Goal: Task Accomplishment & Management: Complete application form

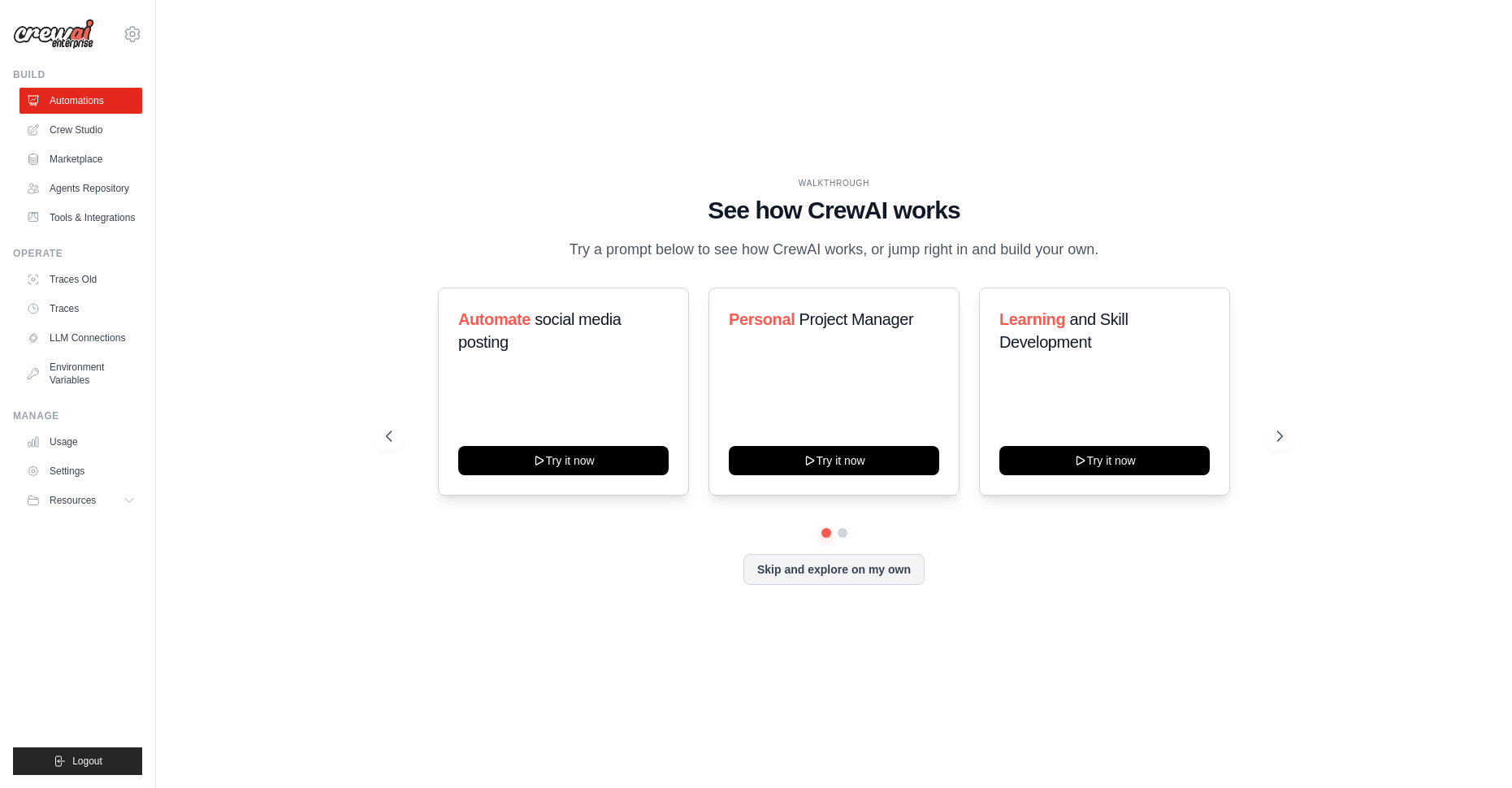
click at [82, 469] on ul "Usage Settings Resources Documentation Blog" at bounding box center [80, 471] width 123 height 85
click at [69, 456] on link "Usage" at bounding box center [82, 442] width 123 height 26
click at [118, 191] on link "Agents Repository" at bounding box center [82, 188] width 123 height 26
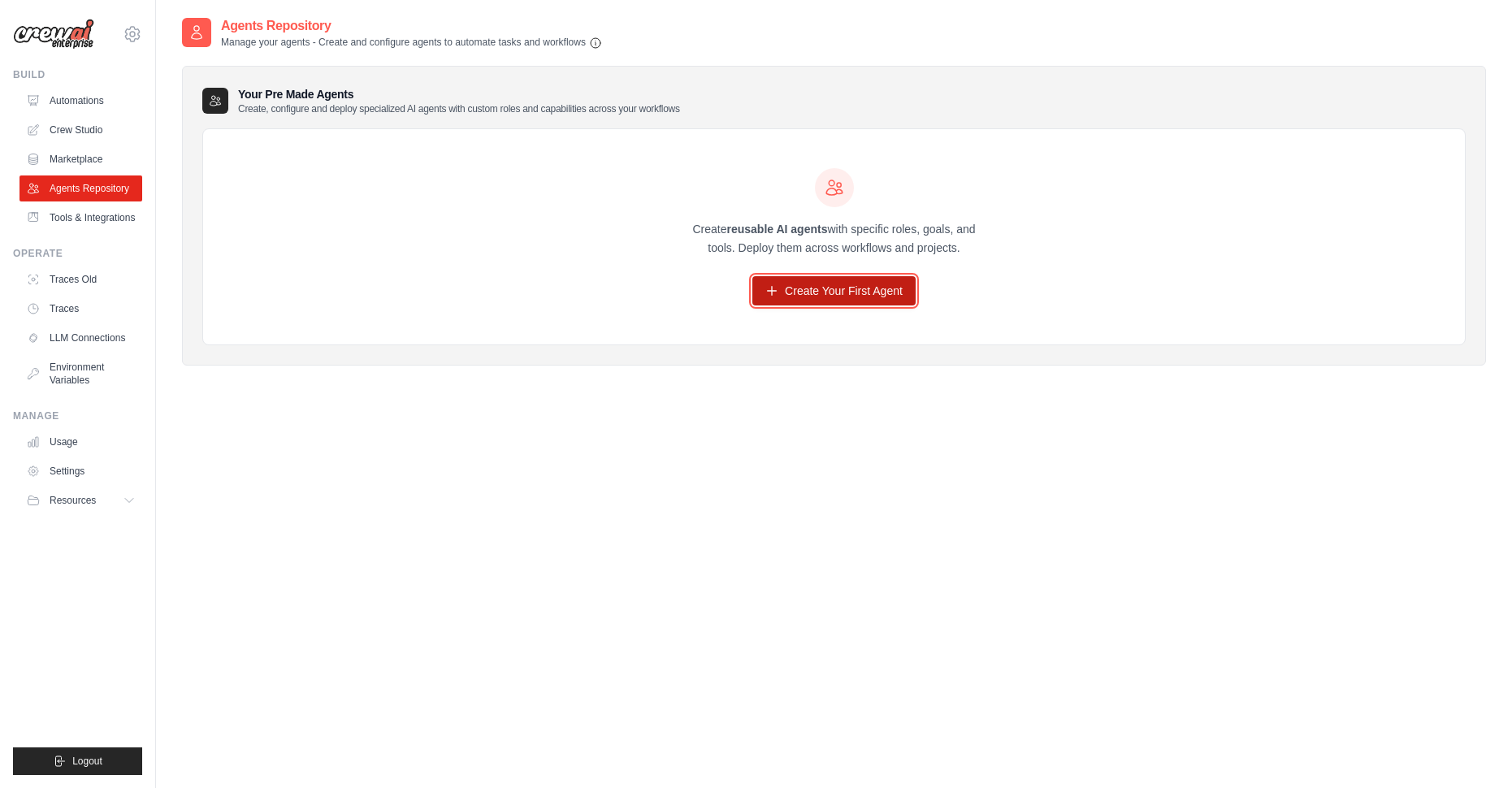
click at [842, 295] on link "Create Your First Agent" at bounding box center [833, 291] width 163 height 30
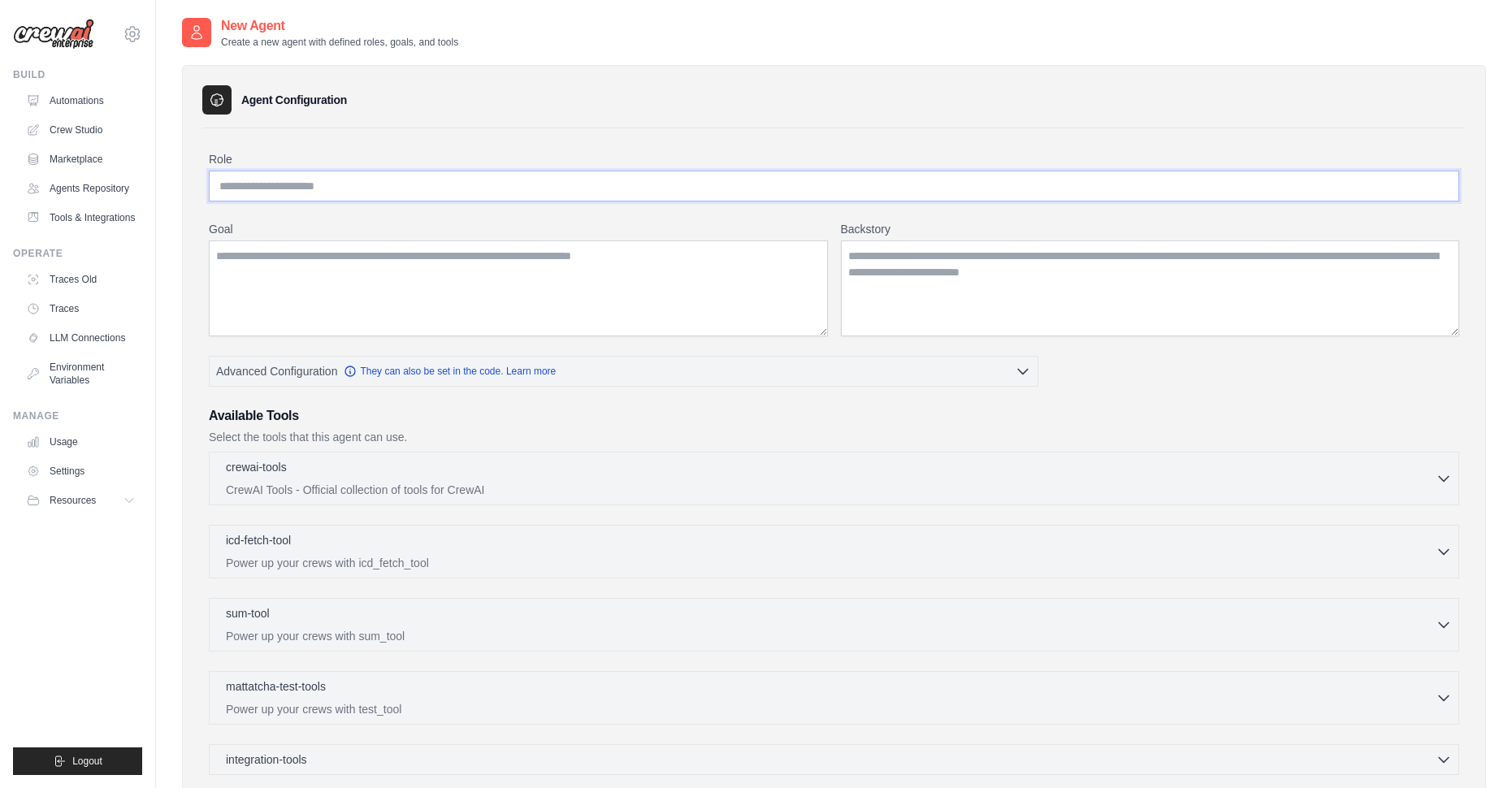
click at [291, 187] on input "Role" at bounding box center [833, 186] width 1250 height 31
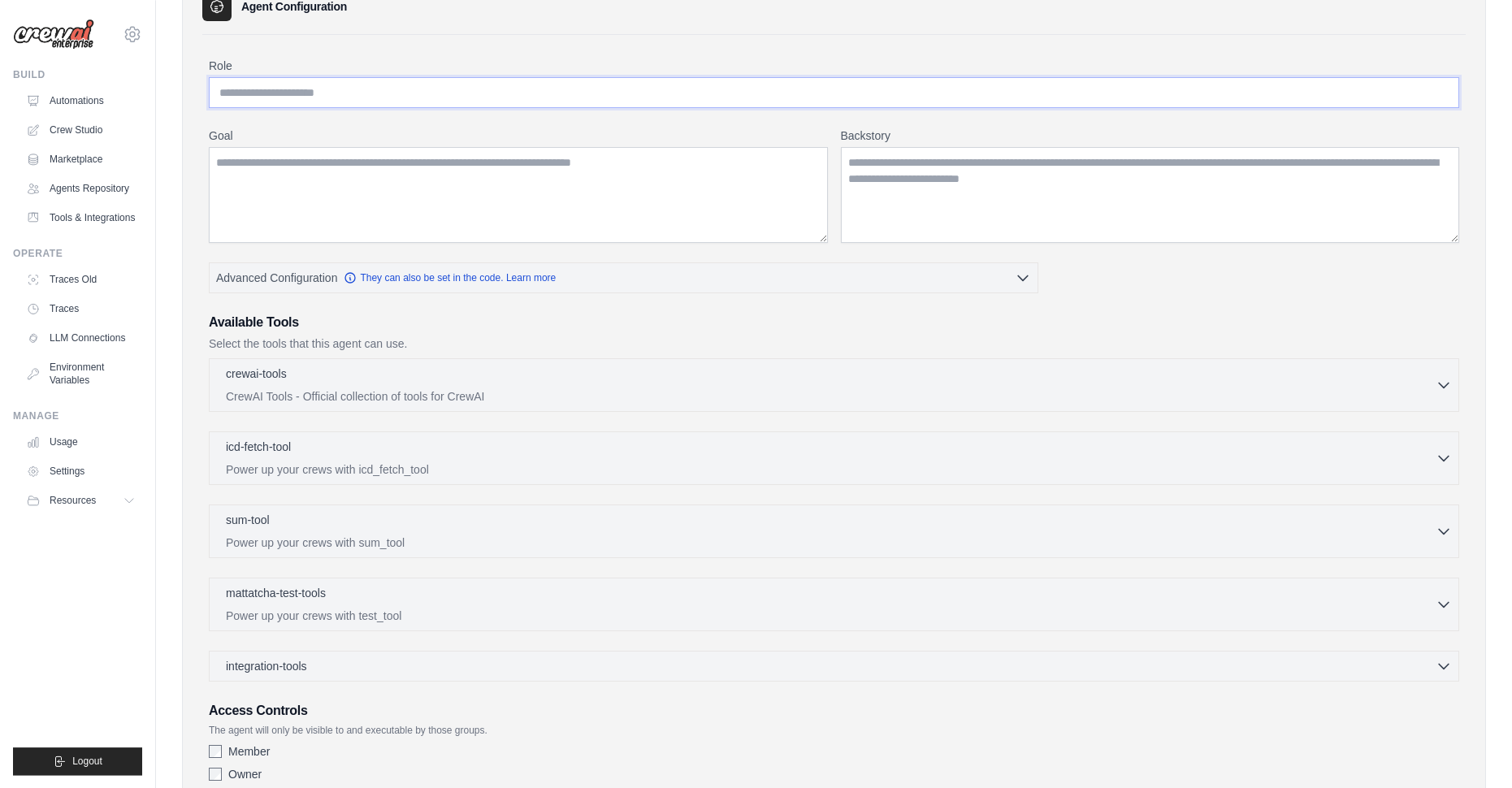
scroll to position [208, 0]
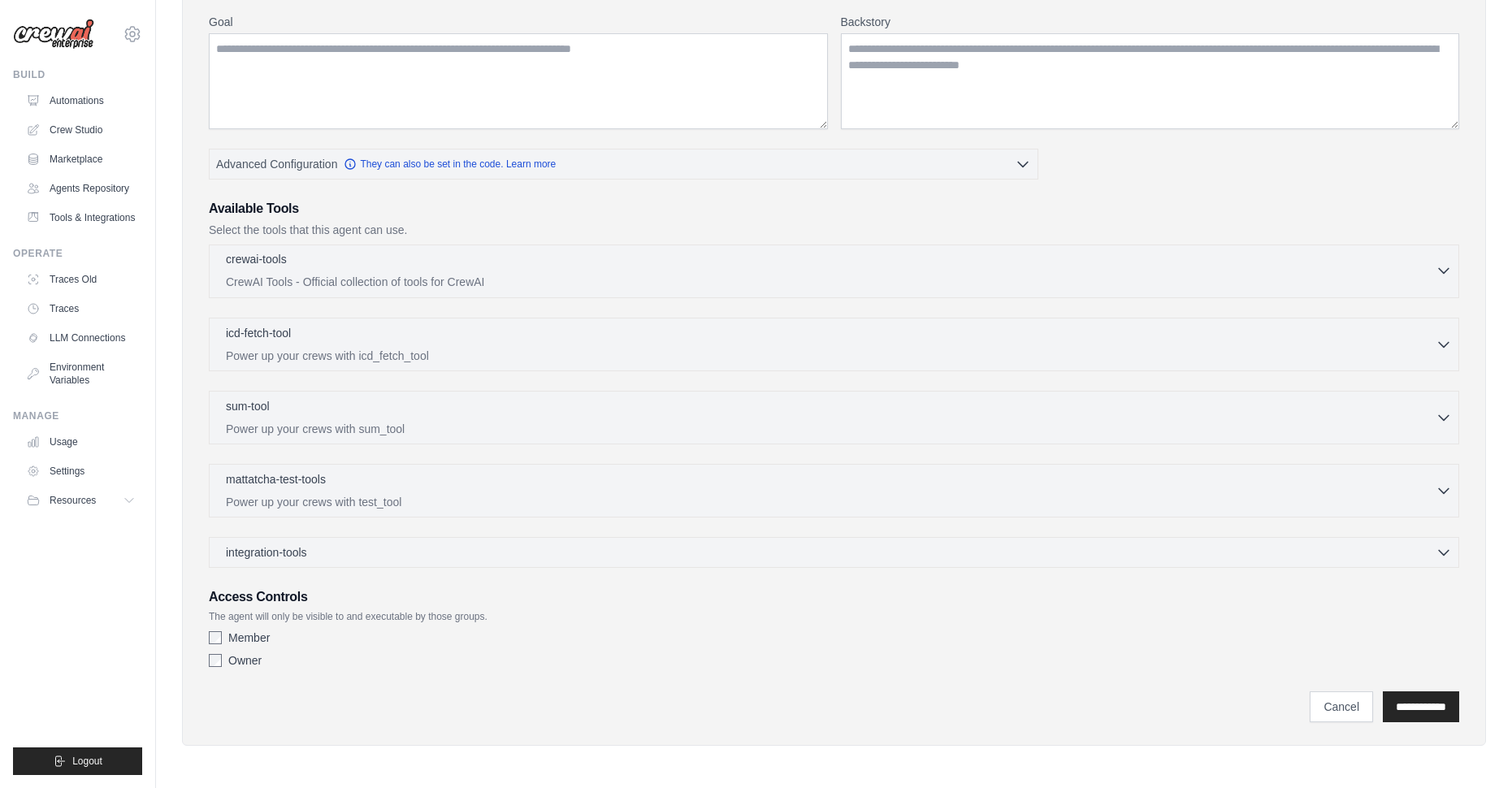
click at [339, 284] on p "CrewAI Tools - Official collection of tools for CrewAI" at bounding box center [831, 282] width 1210 height 17
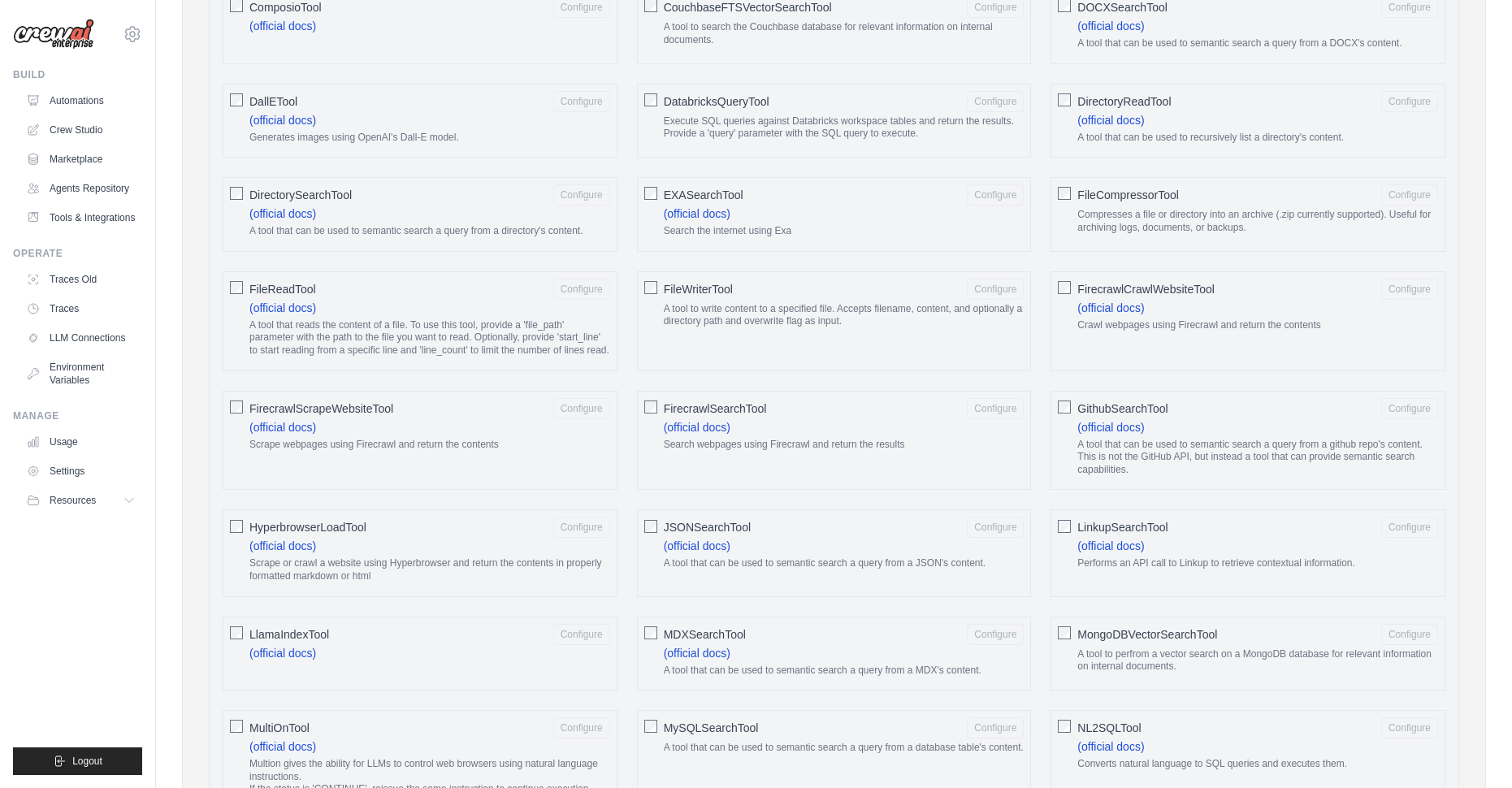
scroll to position [0, 0]
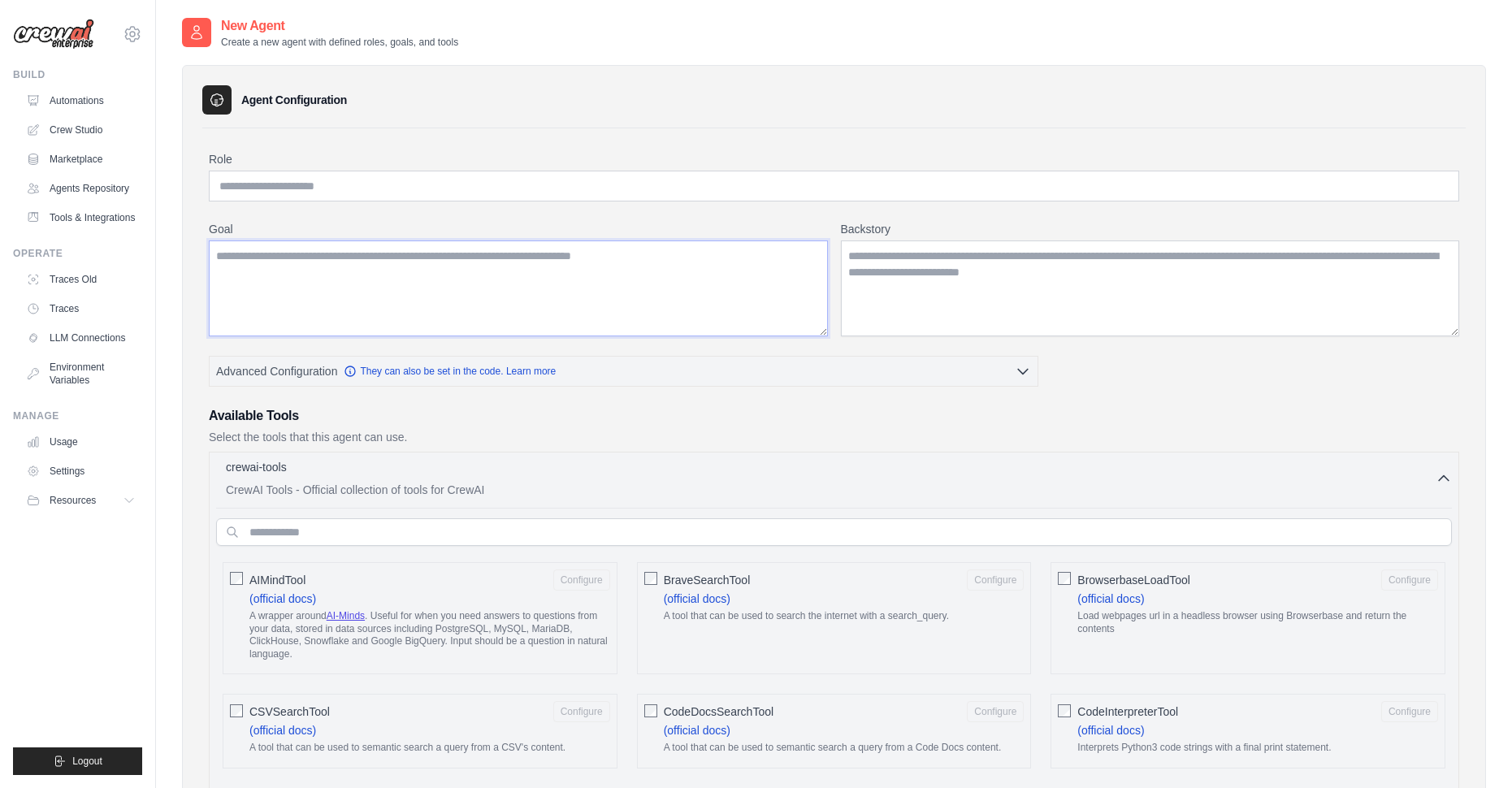
click at [452, 279] on textarea "Goal" at bounding box center [518, 289] width 619 height 96
click at [483, 197] on input "Role" at bounding box center [833, 186] width 1250 height 31
